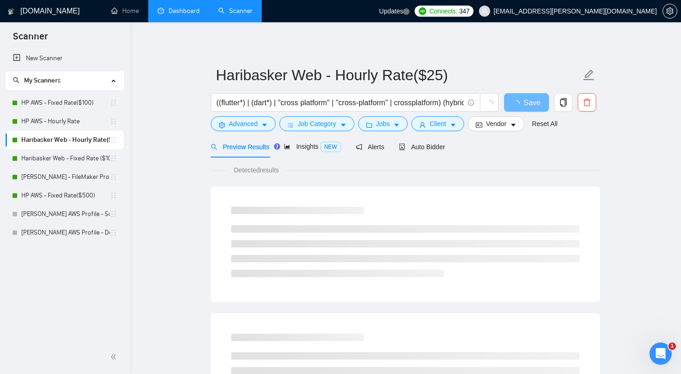
click at [176, 12] on link "Dashboard" at bounding box center [179, 11] width 42 height 8
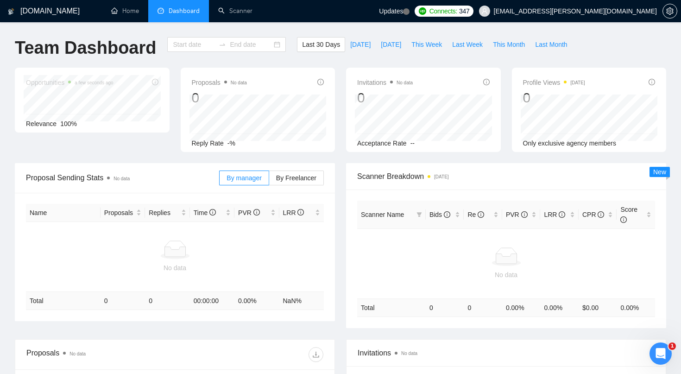
type input "[DATE]"
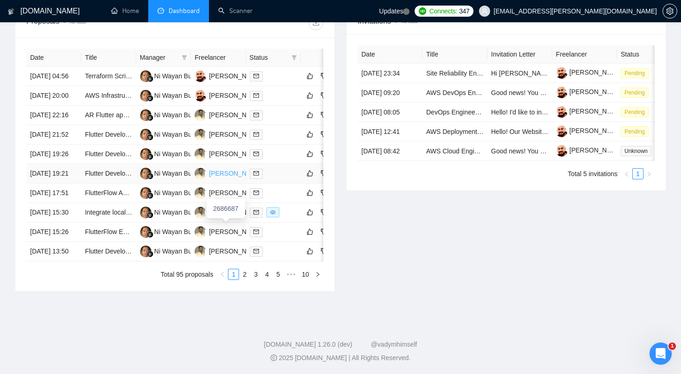
scroll to position [397, 0]
click at [245, 280] on div "Date Title Manager Freelancer Status [DATE] 04:56 Terraform Script Development …" at bounding box center [174, 164] width 297 height 231
click at [245, 280] on link "2" at bounding box center [245, 274] width 10 height 10
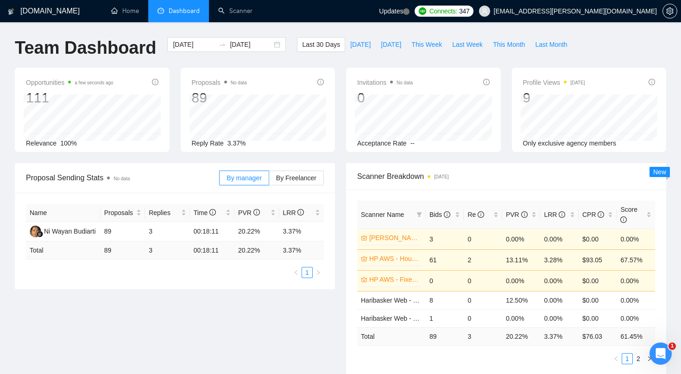
click at [403, 11] on span "Updates" at bounding box center [391, 10] width 24 height 7
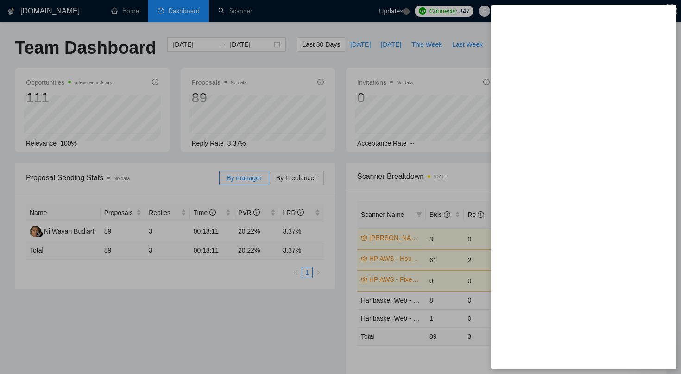
click at [401, 29] on div at bounding box center [340, 187] width 681 height 374
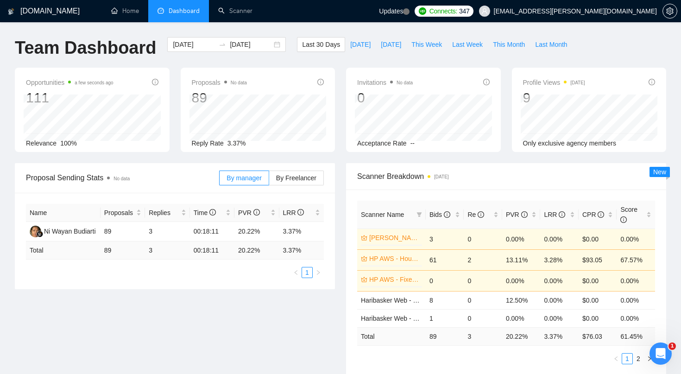
click at [587, 11] on span "[EMAIL_ADDRESS][PERSON_NAME][DOMAIN_NAME]" at bounding box center [575, 11] width 163 height 0
click at [244, 13] on link "Scanner" at bounding box center [235, 11] width 34 height 8
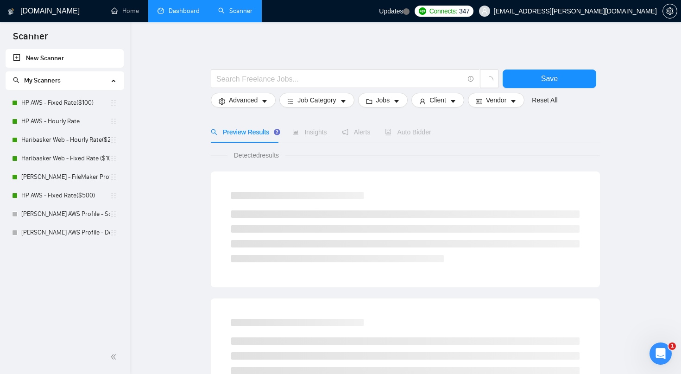
click at [182, 11] on link "Dashboard" at bounding box center [179, 11] width 42 height 8
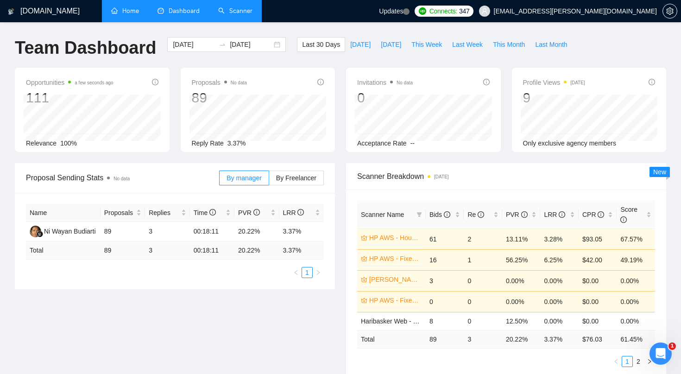
click at [130, 9] on link "Home" at bounding box center [125, 11] width 28 height 8
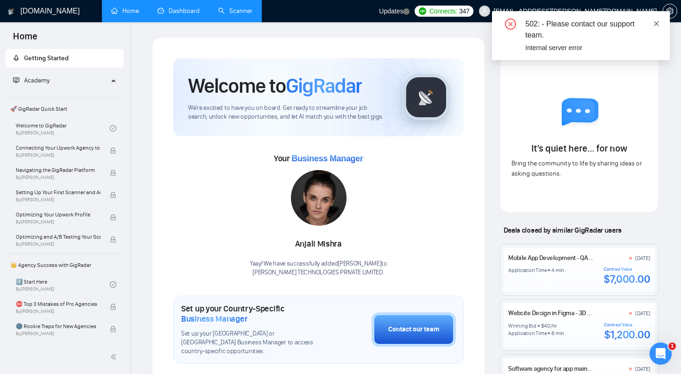
click at [658, 23] on icon "close" at bounding box center [657, 23] width 5 height 5
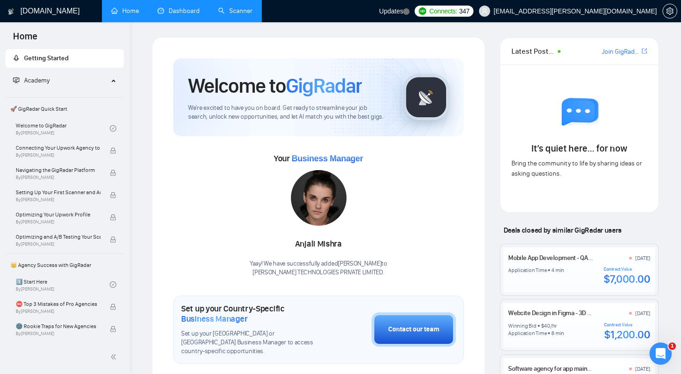
click at [131, 12] on link "Home" at bounding box center [125, 11] width 28 height 8
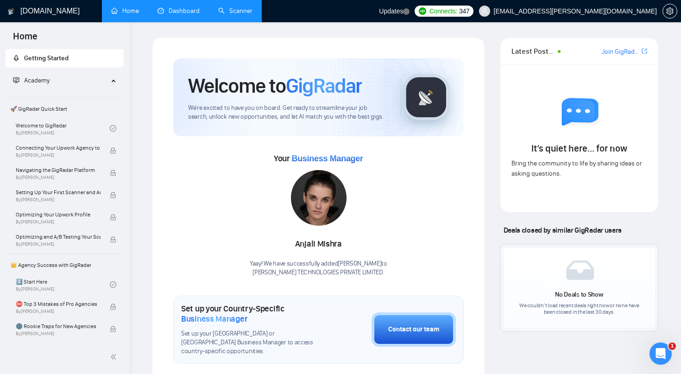
click at [118, 9] on link "Home" at bounding box center [125, 11] width 28 height 8
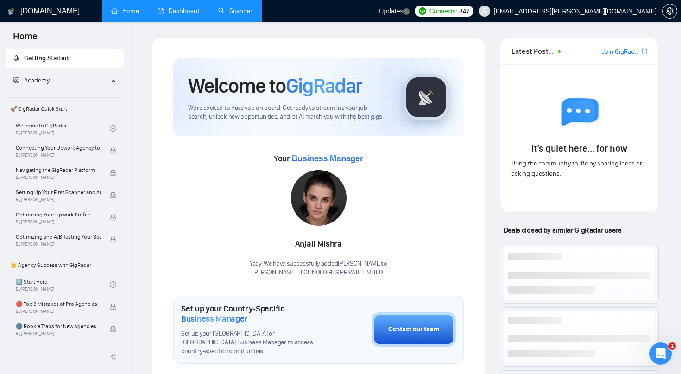
click at [184, 11] on link "Dashboard" at bounding box center [179, 11] width 42 height 8
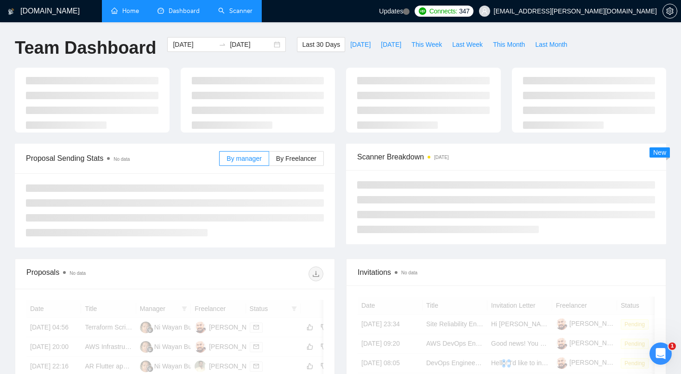
click at [60, 9] on div "[DOMAIN_NAME]" at bounding box center [45, 11] width 76 height 22
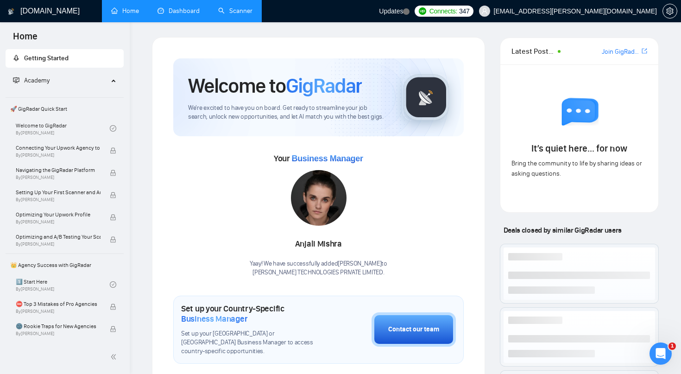
click at [133, 12] on link "Home" at bounding box center [125, 11] width 28 height 8
click at [187, 11] on link "Dashboard" at bounding box center [179, 11] width 42 height 8
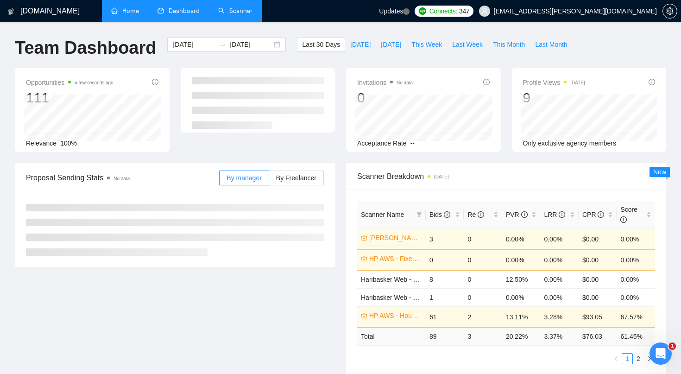
click at [245, 10] on link "Scanner" at bounding box center [235, 11] width 34 height 8
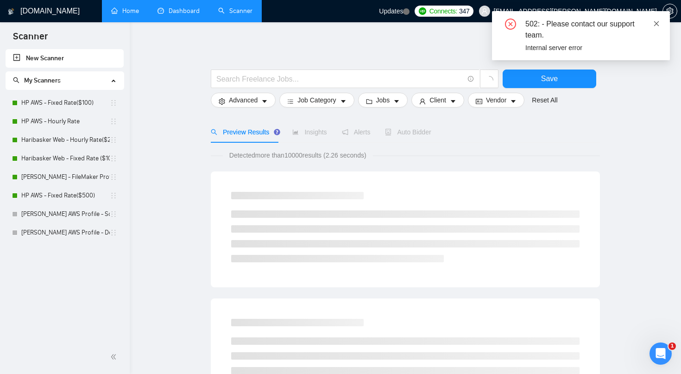
click at [659, 22] on icon "close" at bounding box center [657, 23] width 6 height 6
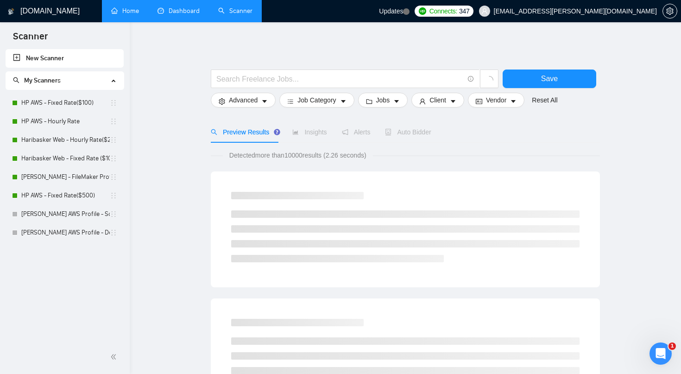
click at [182, 13] on link "Dashboard" at bounding box center [179, 11] width 42 height 8
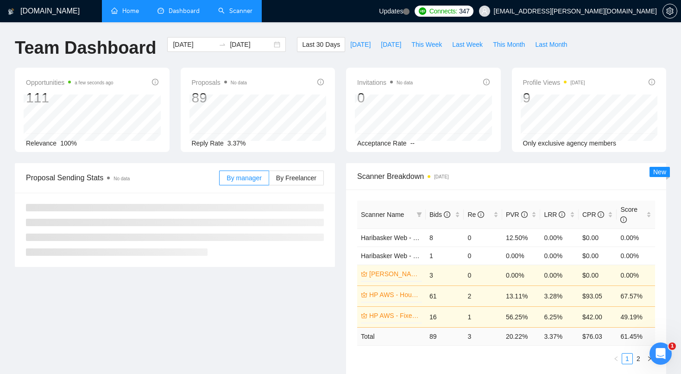
click at [137, 10] on link "Home" at bounding box center [125, 11] width 28 height 8
